Goal: Transaction & Acquisition: Purchase product/service

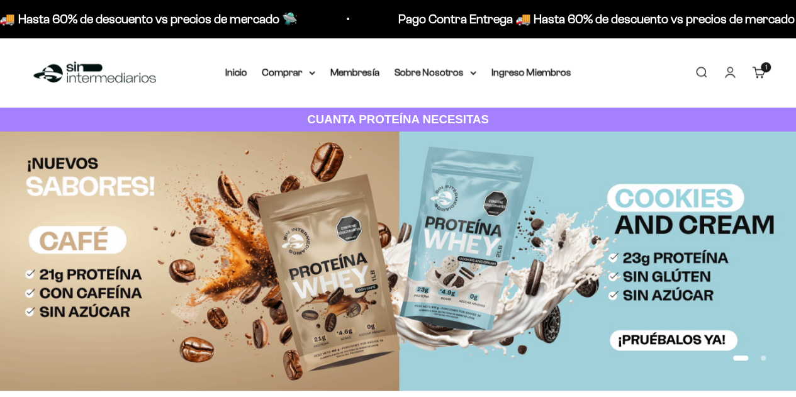
click at [294, 82] on div "Menú [GEOGRAPHIC_DATA] Inicio Comprar Proteínas Ver Todos Whey Iso Vegan Pancak…" at bounding box center [398, 73] width 796 height 70
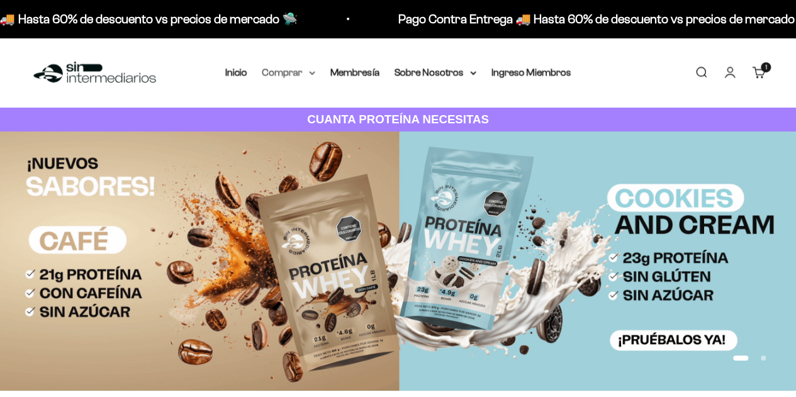
click at [308, 76] on summary "Comprar" at bounding box center [288, 72] width 53 height 16
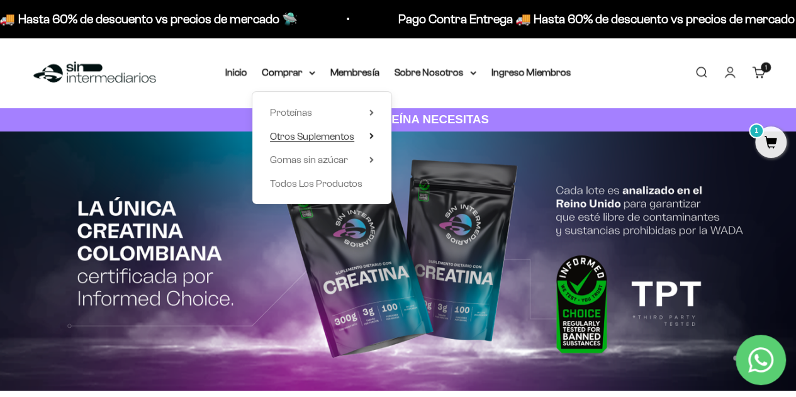
click at [359, 137] on summary "Otros Suplementos" at bounding box center [322, 136] width 104 height 16
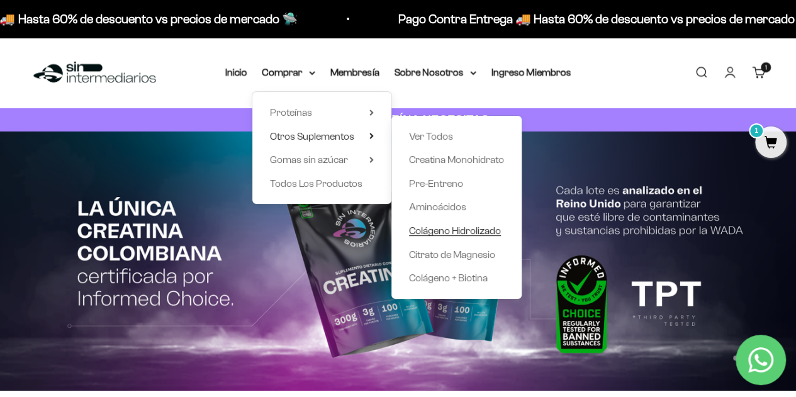
click at [484, 233] on span "Colágeno Hidrolizado" at bounding box center [455, 230] width 92 height 11
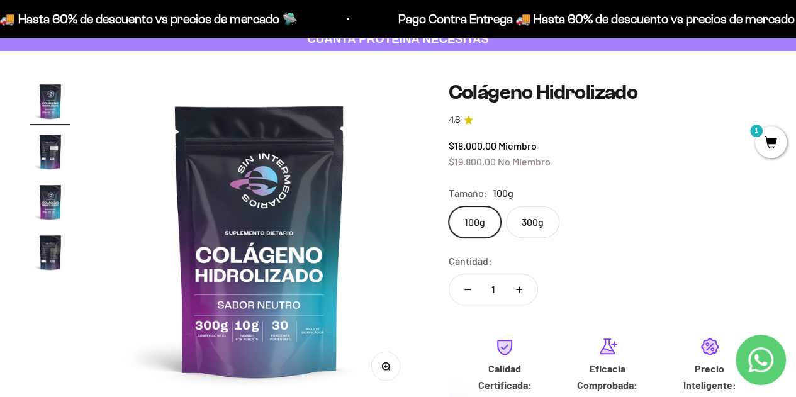
scroll to position [189, 0]
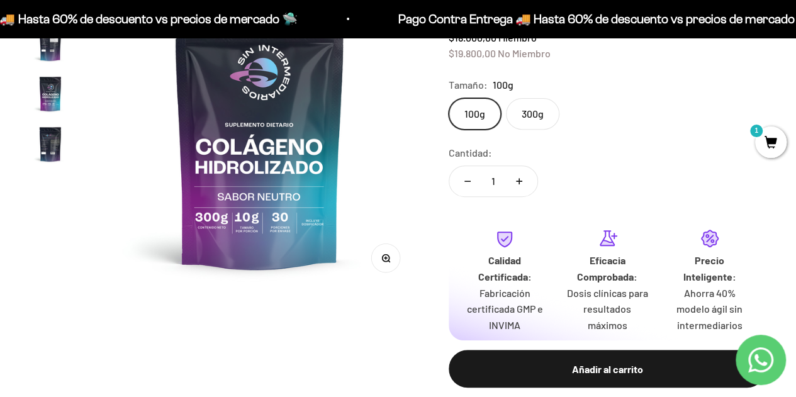
click at [527, 113] on label "300g" at bounding box center [532, 113] width 53 height 31
click at [449, 98] on input "300g" at bounding box center [448, 98] width 1 height 1
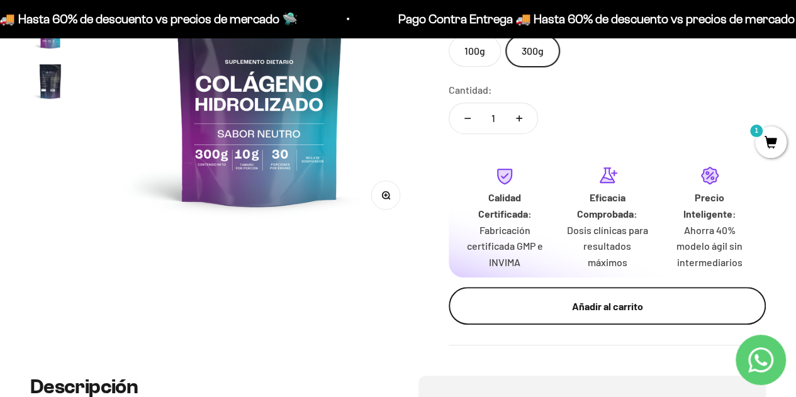
scroll to position [503, 0]
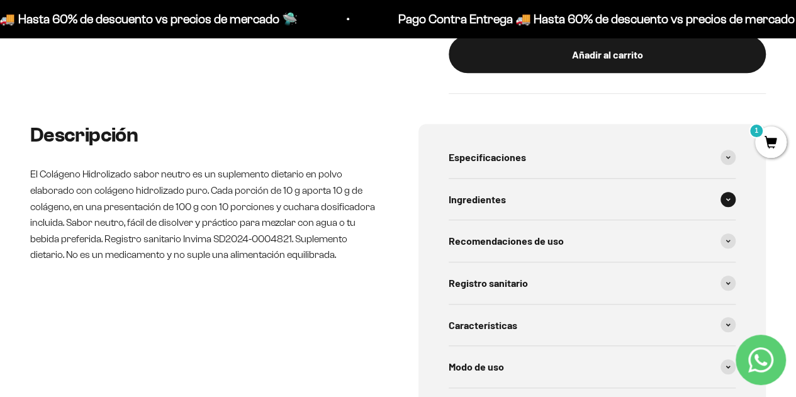
click at [642, 213] on div "Ingredientes" at bounding box center [593, 200] width 288 height 42
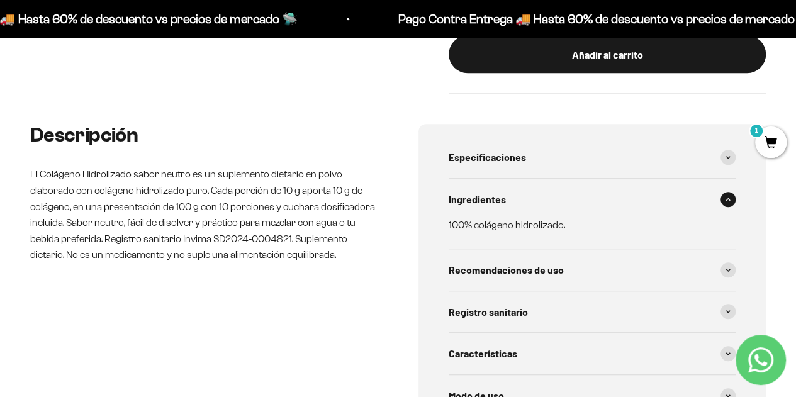
click at [642, 213] on div "Ingredientes" at bounding box center [593, 200] width 288 height 42
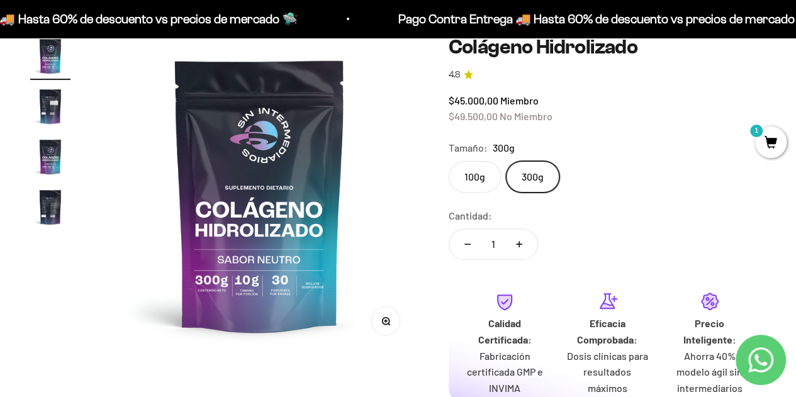
scroll to position [63, 0]
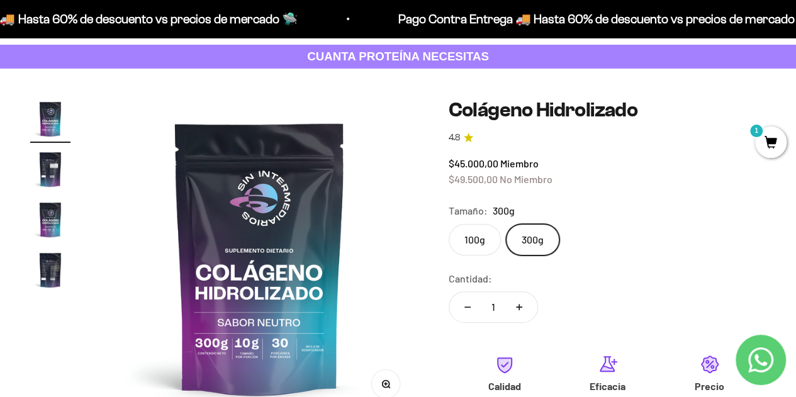
click at [47, 178] on img "Ir al artículo 2" at bounding box center [50, 169] width 40 height 40
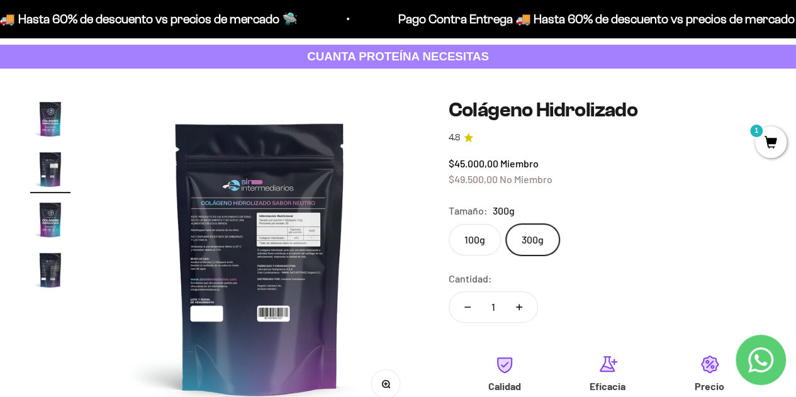
click at [224, 261] on img at bounding box center [260, 258] width 318 height 318
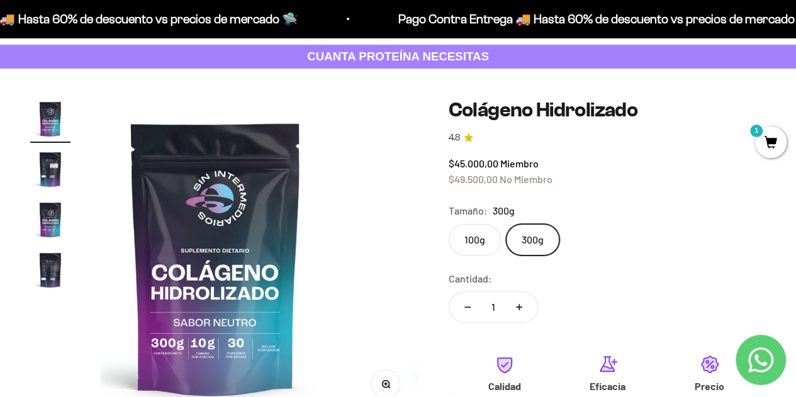
scroll to position [0, 0]
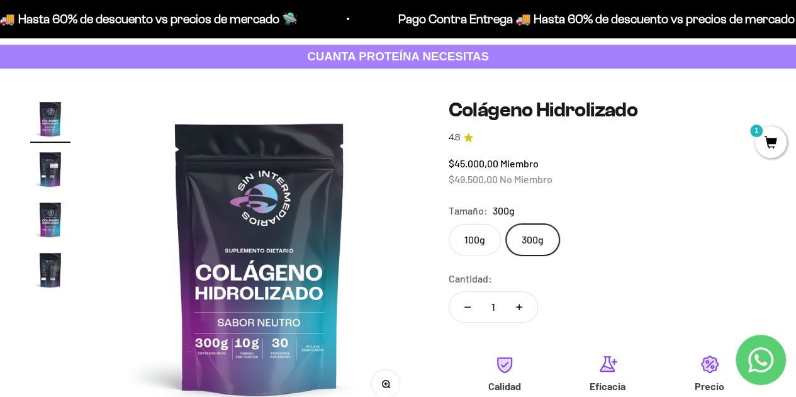
click at [43, 186] on img "Ir al artículo 2" at bounding box center [50, 169] width 40 height 40
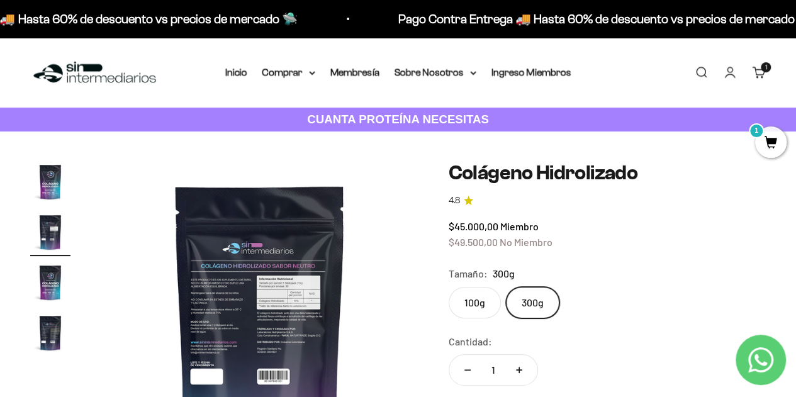
click at [49, 280] on img "Ir al artículo 3" at bounding box center [50, 282] width 40 height 40
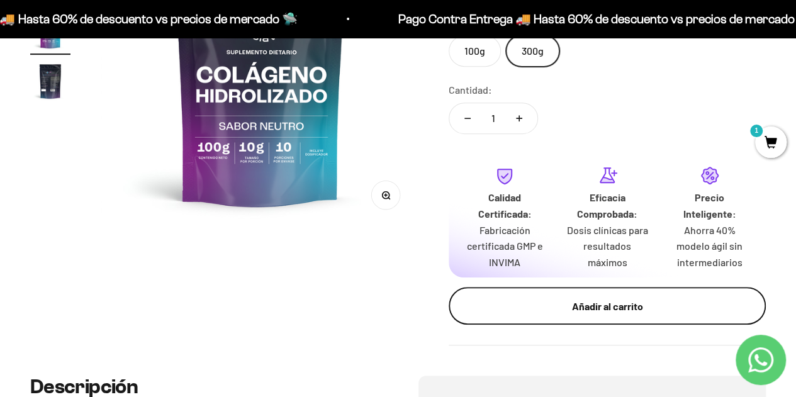
scroll to position [440, 0]
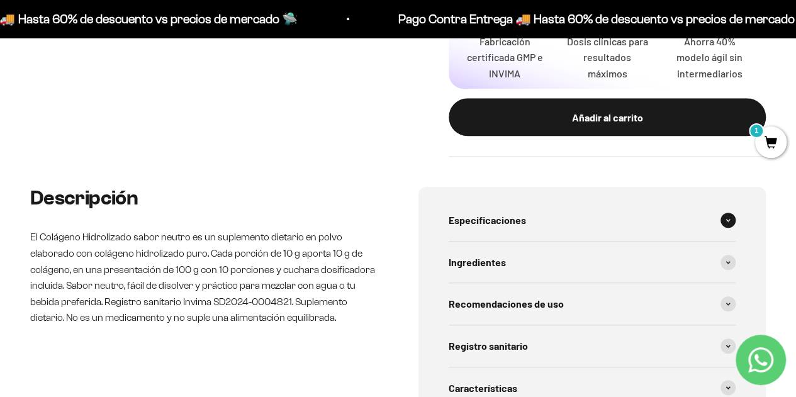
click at [563, 225] on div "Especificaciones" at bounding box center [593, 220] width 288 height 42
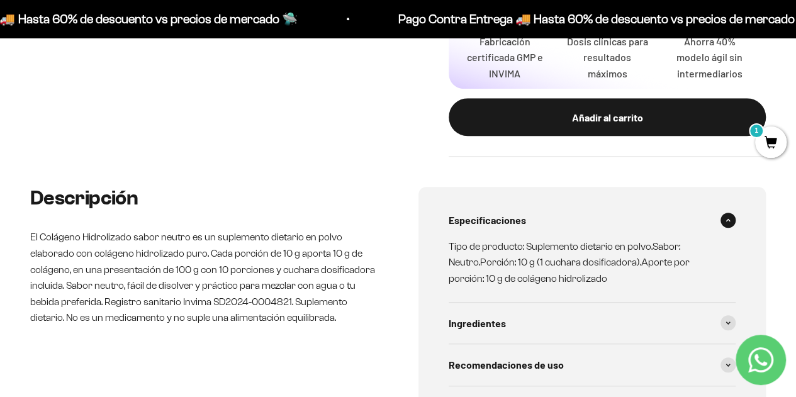
click at [563, 225] on div "Especificaciones" at bounding box center [593, 220] width 288 height 42
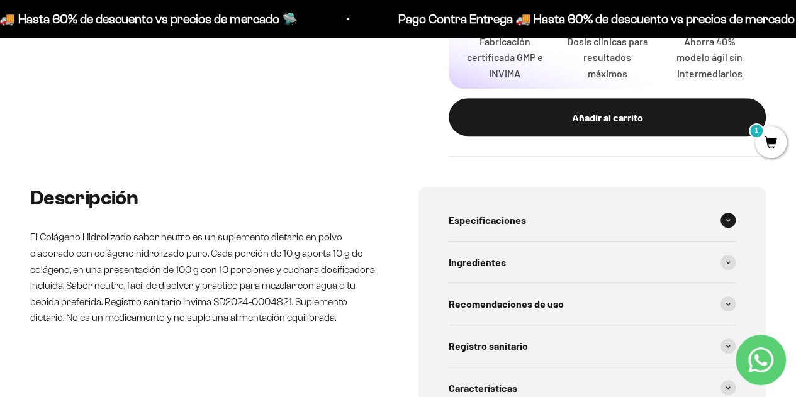
click at [563, 225] on div "Especificaciones" at bounding box center [593, 220] width 288 height 42
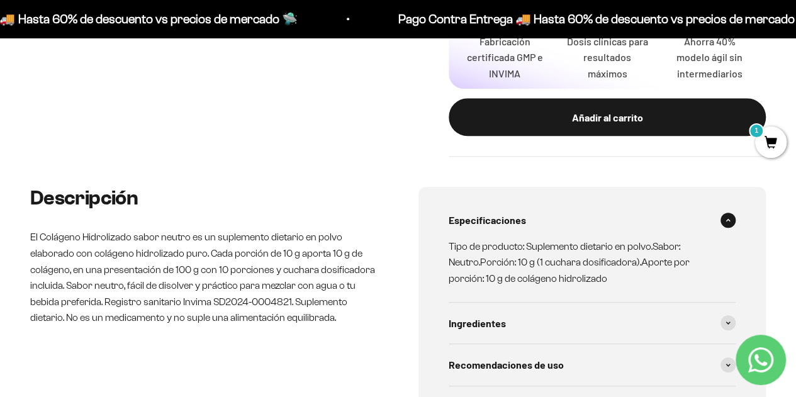
click at [563, 225] on div "Especificaciones" at bounding box center [593, 220] width 288 height 42
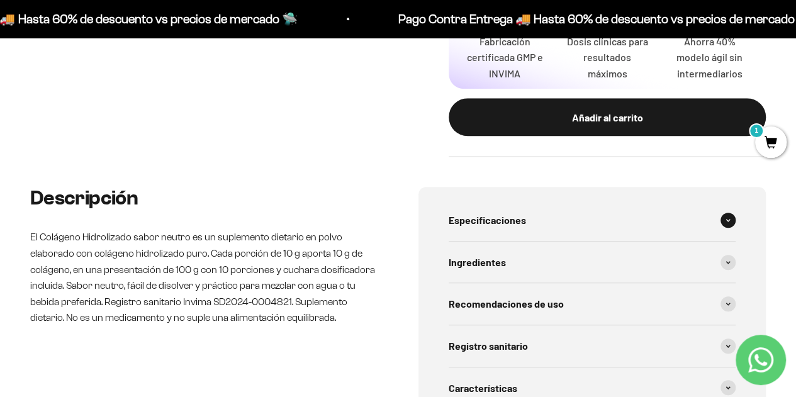
scroll to position [566, 0]
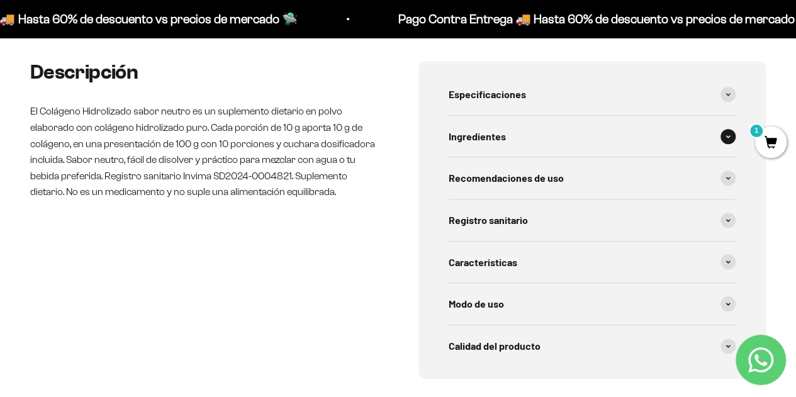
click at [456, 140] on span "Ingredientes" at bounding box center [477, 136] width 57 height 16
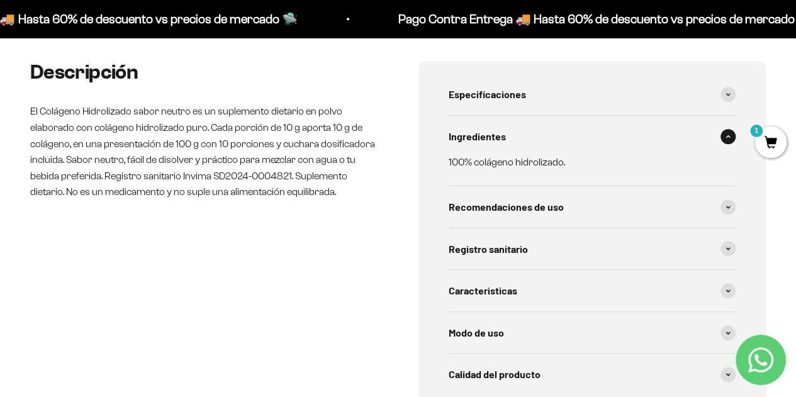
click at [456, 140] on span "Ingredientes" at bounding box center [477, 136] width 57 height 16
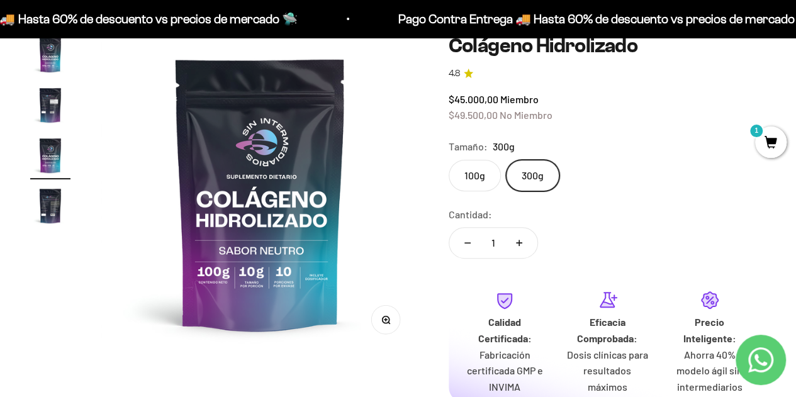
scroll to position [189, 0]
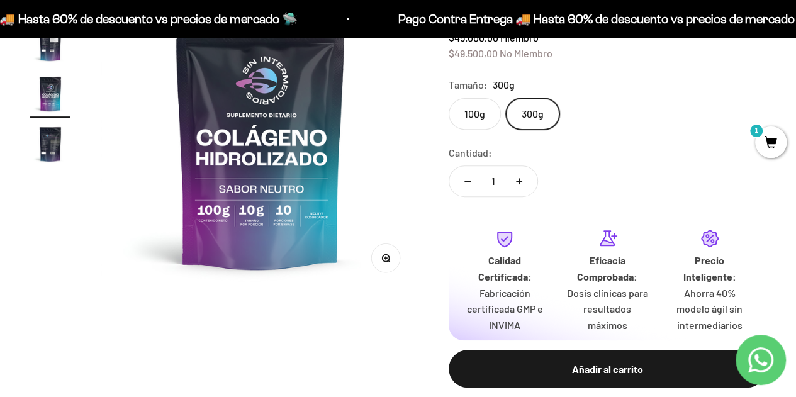
click at [40, 91] on img "Ir al artículo 3" at bounding box center [50, 94] width 40 height 40
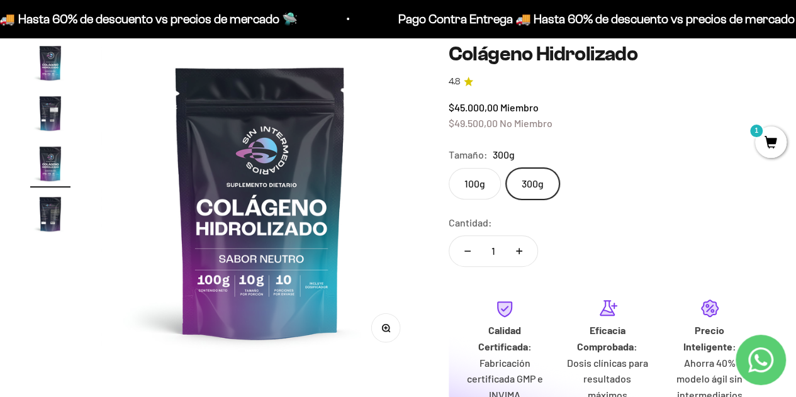
scroll to position [63, 0]
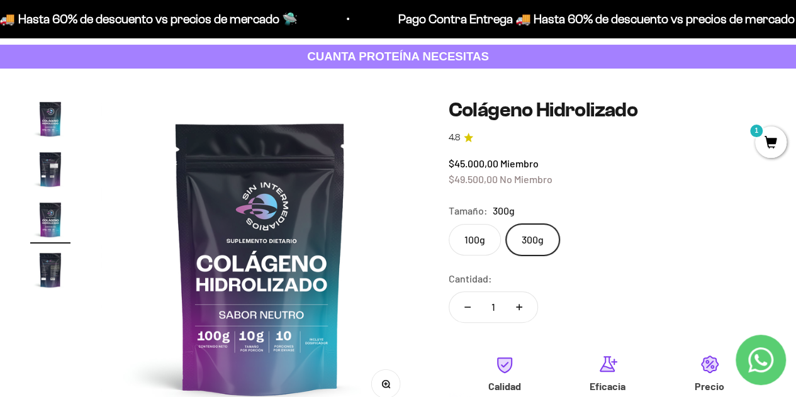
click at [50, 103] on img "Ir al artículo 1" at bounding box center [50, 119] width 40 height 40
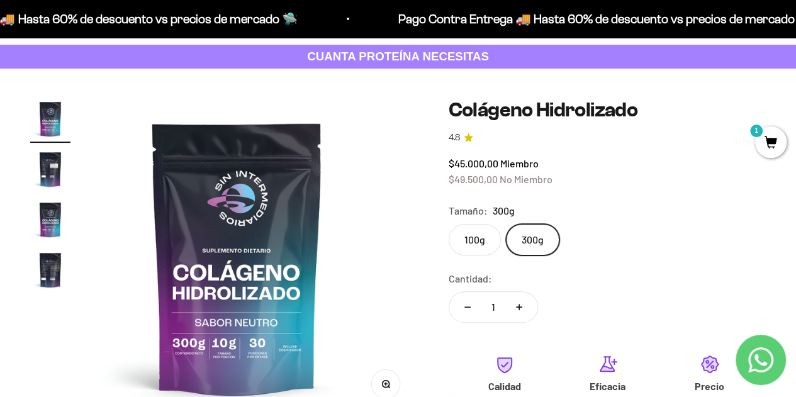
scroll to position [0, 0]
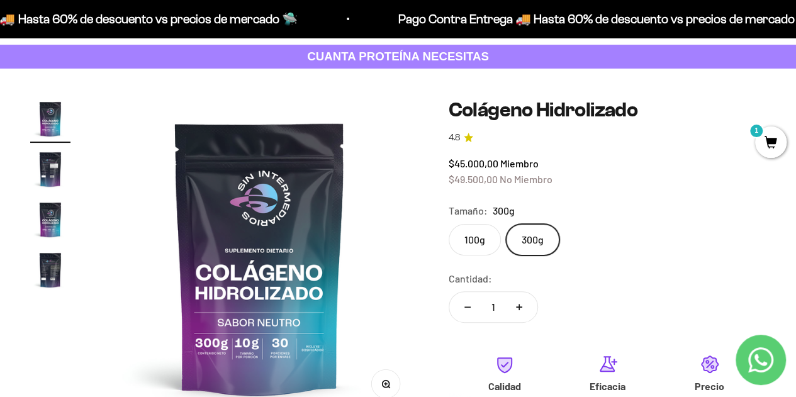
click at [52, 187] on img "Ir al artículo 2" at bounding box center [50, 169] width 40 height 40
